Goal: Transaction & Acquisition: Purchase product/service

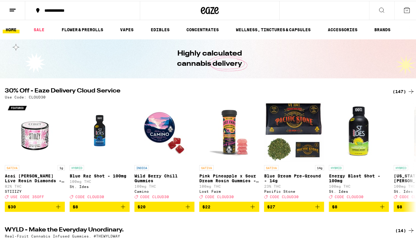
click at [408, 91] on icon at bounding box center [411, 90] width 7 height 7
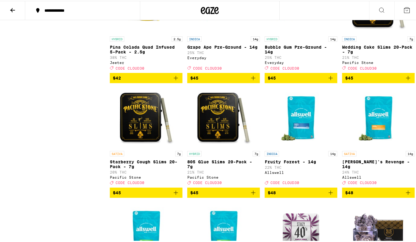
scroll to position [3606, 0]
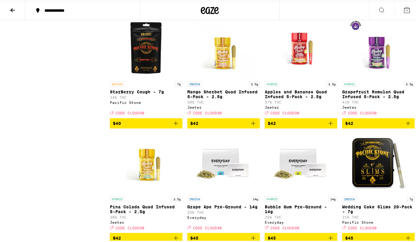
click at [8, 10] on button at bounding box center [12, 9] width 25 height 19
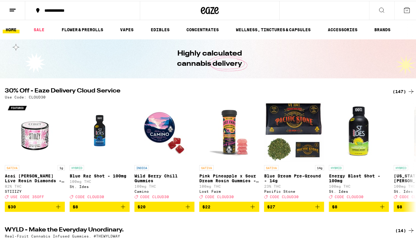
click at [8, 10] on button at bounding box center [12, 9] width 25 height 19
click at [14, 10] on line at bounding box center [12, 10] width 5 height 0
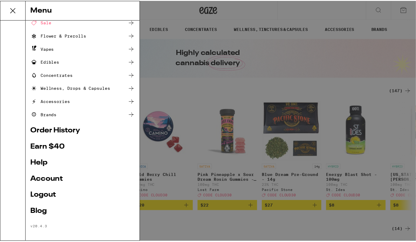
scroll to position [34, 0]
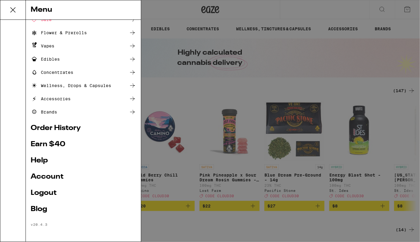
click at [62, 128] on link "Order History" at bounding box center [83, 128] width 105 height 7
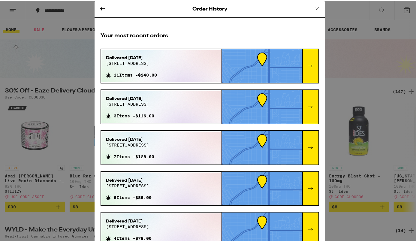
click at [307, 145] on icon at bounding box center [310, 146] width 7 height 7
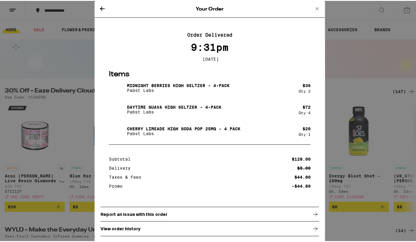
click at [101, 6] on icon at bounding box center [102, 7] width 7 height 7
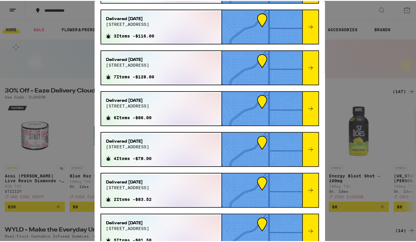
click at [307, 106] on icon at bounding box center [310, 107] width 7 height 7
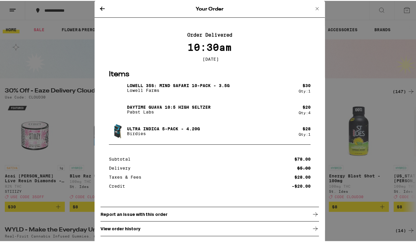
scroll to position [1, 0]
click at [101, 6] on icon at bounding box center [102, 7] width 7 height 7
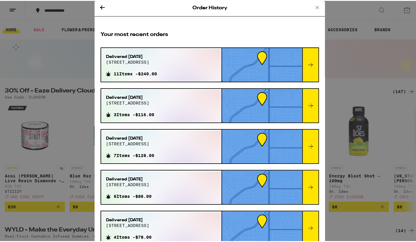
click at [307, 103] on icon at bounding box center [310, 104] width 7 height 7
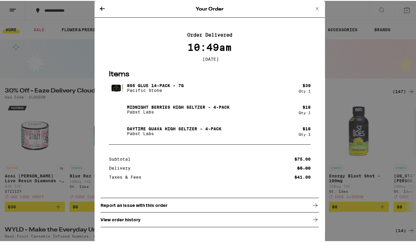
click at [316, 6] on icon at bounding box center [317, 7] width 7 height 7
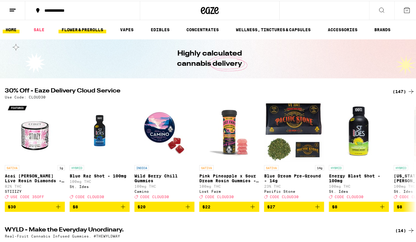
click at [87, 30] on link "FLOWER & PREROLLS" at bounding box center [83, 28] width 48 height 7
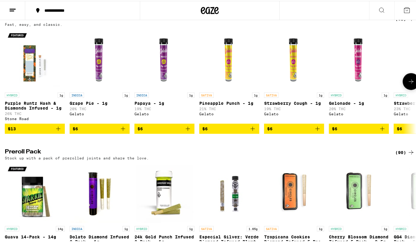
scroll to position [401, 0]
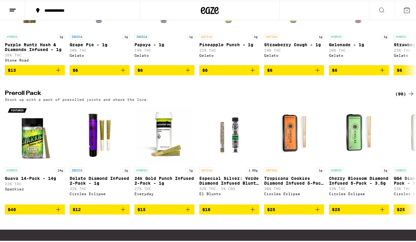
click at [408, 97] on icon at bounding box center [411, 93] width 7 height 7
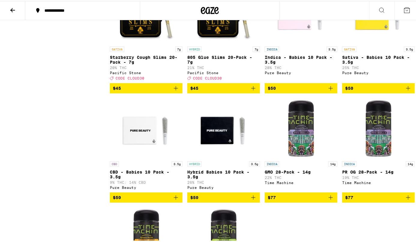
scroll to position [2364, 0]
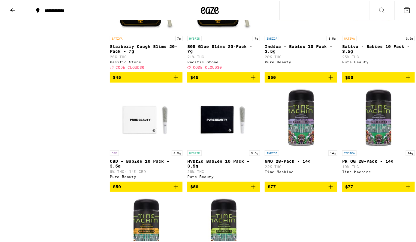
click at [252, 80] on icon "Add to bag" at bounding box center [253, 76] width 7 height 7
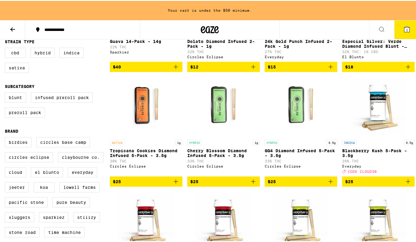
scroll to position [0, 0]
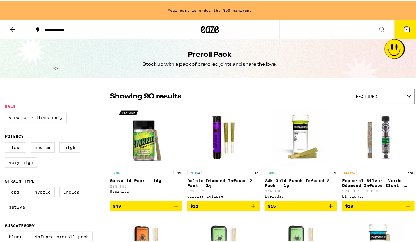
click at [11, 29] on icon at bounding box center [12, 28] width 5 height 4
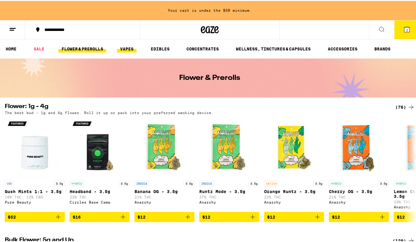
click at [122, 47] on link "VAPES" at bounding box center [127, 47] width 20 height 7
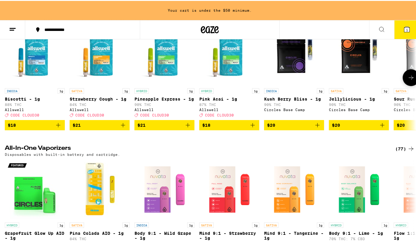
scroll to position [280, 0]
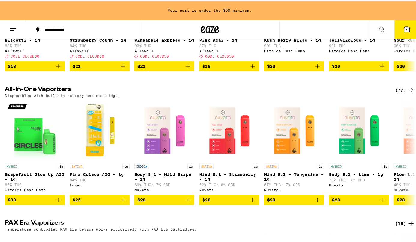
click at [409, 91] on icon at bounding box center [411, 89] width 5 height 4
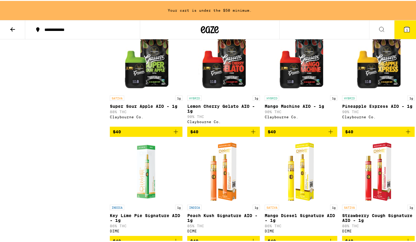
scroll to position [1803, 0]
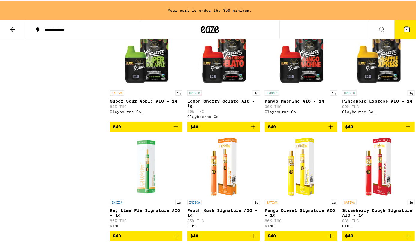
click at [407, 128] on icon "Add to bag" at bounding box center [409, 126] width 4 height 4
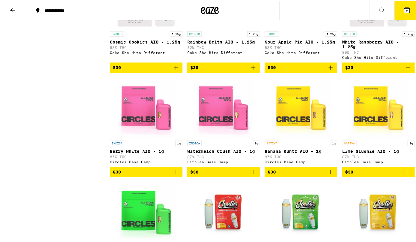
scroll to position [421, 0]
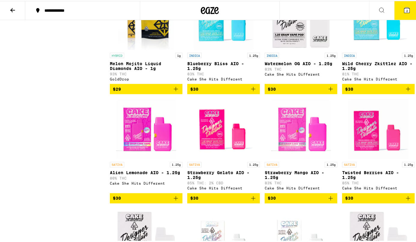
click at [405, 10] on icon at bounding box center [407, 9] width 5 height 5
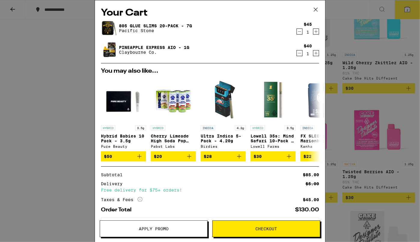
click at [188, 227] on span "Apply Promo" at bounding box center [153, 229] width 107 height 4
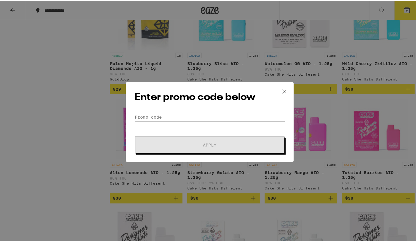
click at [172, 116] on input "Promo Code" at bounding box center [210, 116] width 151 height 9
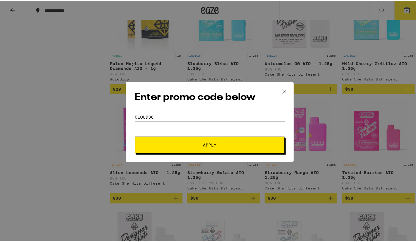
type input "cloud30"
click at [160, 142] on span "Apply" at bounding box center [210, 144] width 108 height 4
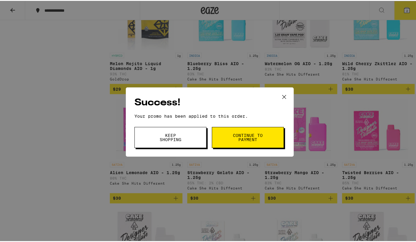
click at [242, 139] on span "Continue to payment" at bounding box center [248, 137] width 31 height 8
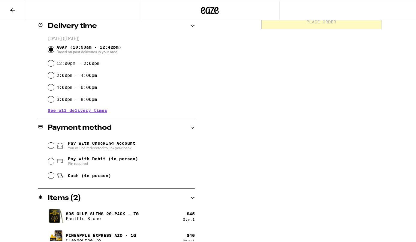
scroll to position [160, 0]
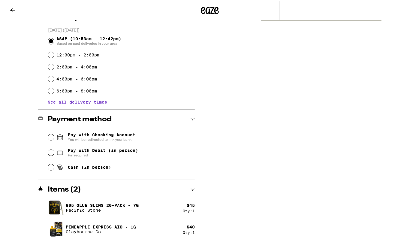
click at [98, 151] on span "Pay with Debit (in person)" at bounding box center [103, 149] width 70 height 5
click at [54, 151] on input "Pay with Debit (in person) Pin required" at bounding box center [51, 152] width 6 height 6
radio input "true"
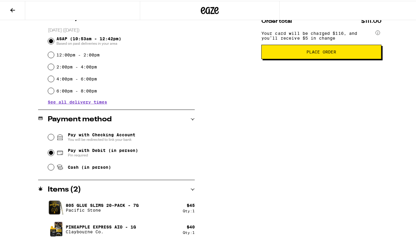
scroll to position [120, 0]
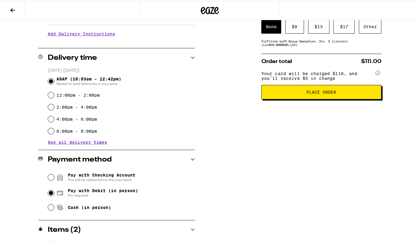
click at [312, 93] on span "Place Order" at bounding box center [322, 91] width 30 height 4
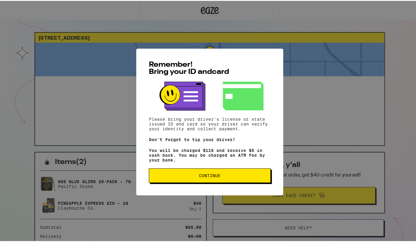
click at [209, 175] on span "Continue" at bounding box center [210, 175] width 22 height 4
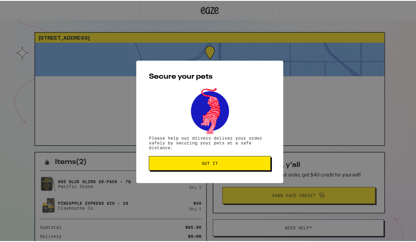
click at [190, 164] on span "Got it" at bounding box center [210, 162] width 112 height 4
